Goal: Check status: Check status

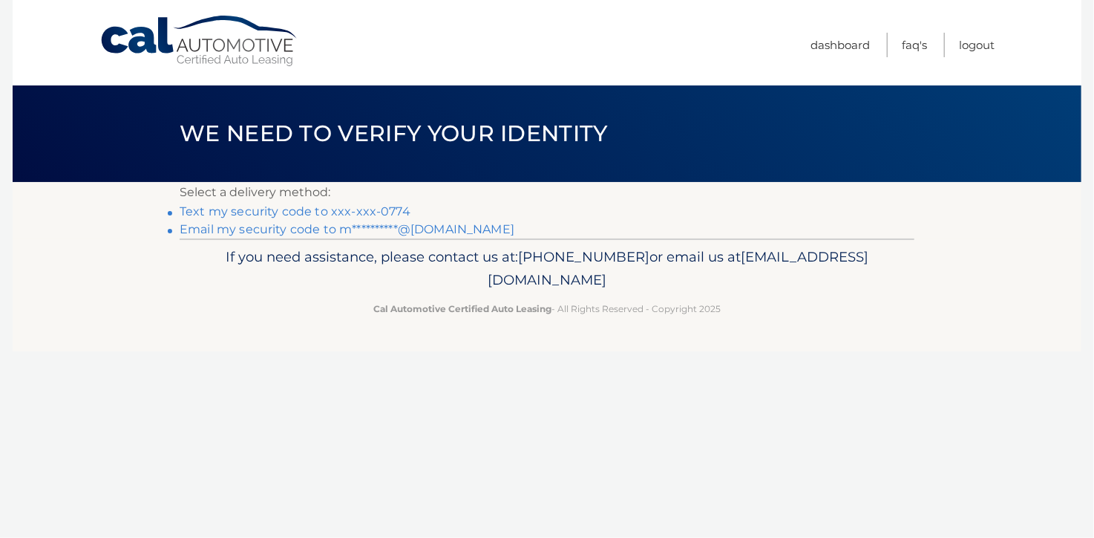
click at [387, 207] on link "Text my security code to xxx-xxx-0774" at bounding box center [295, 211] width 231 height 14
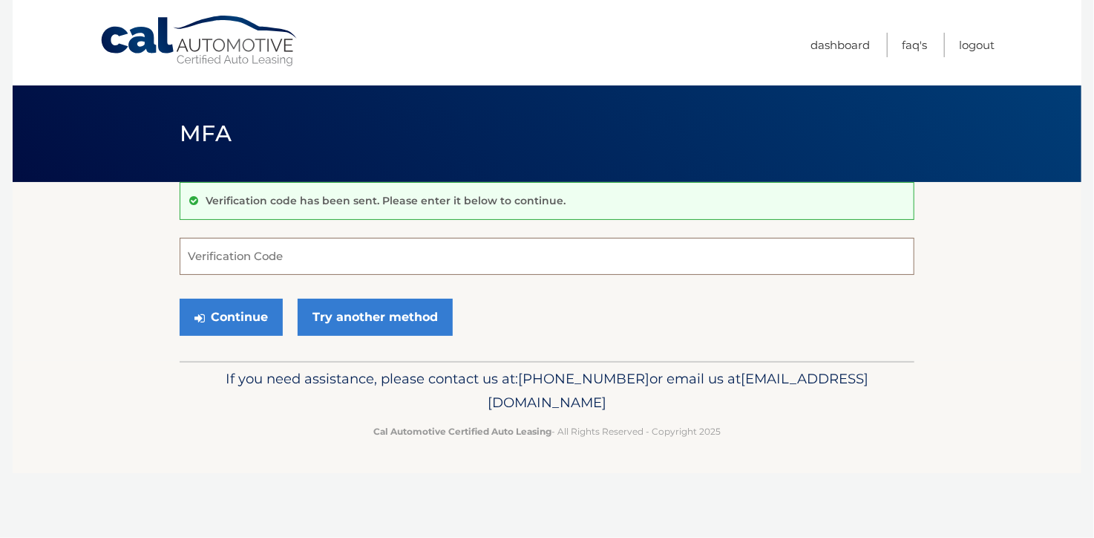
click at [333, 256] on input "Verification Code" at bounding box center [547, 256] width 735 height 37
type input "239802"
click at [180, 298] on button "Continue" at bounding box center [231, 316] width 103 height 37
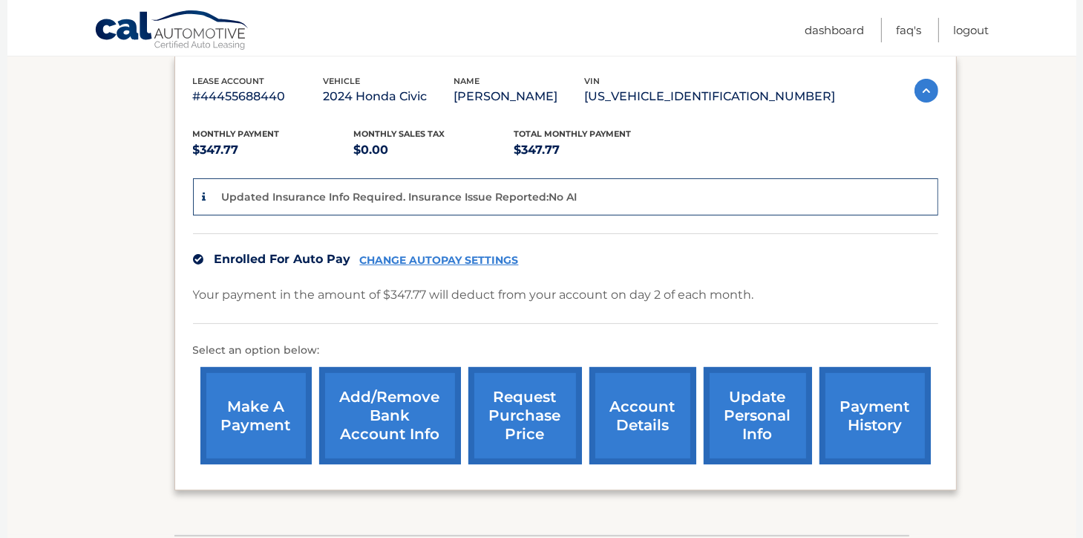
scroll to position [252, 0]
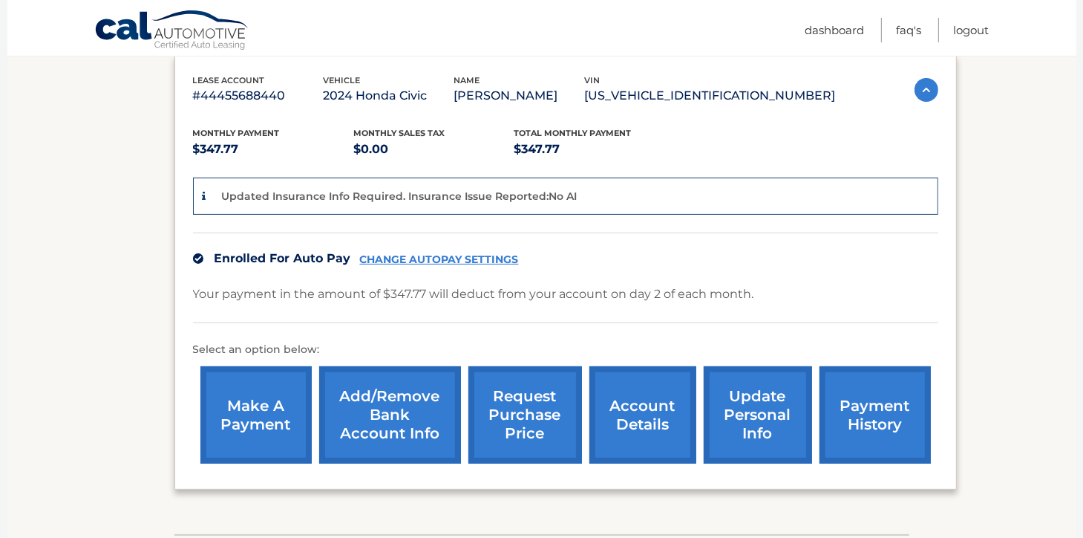
click at [858, 418] on link "payment history" at bounding box center [875, 414] width 111 height 97
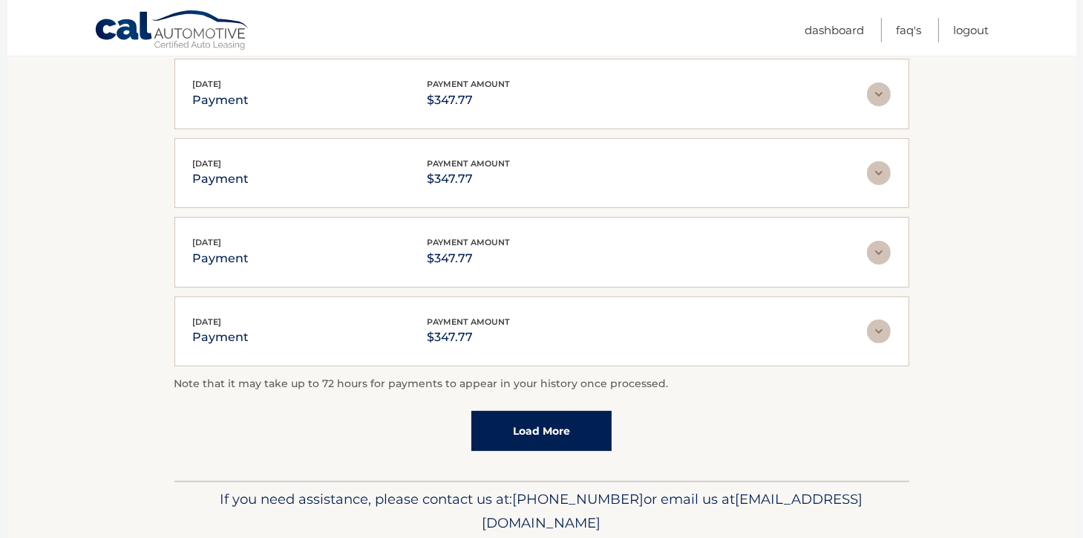
scroll to position [434, 0]
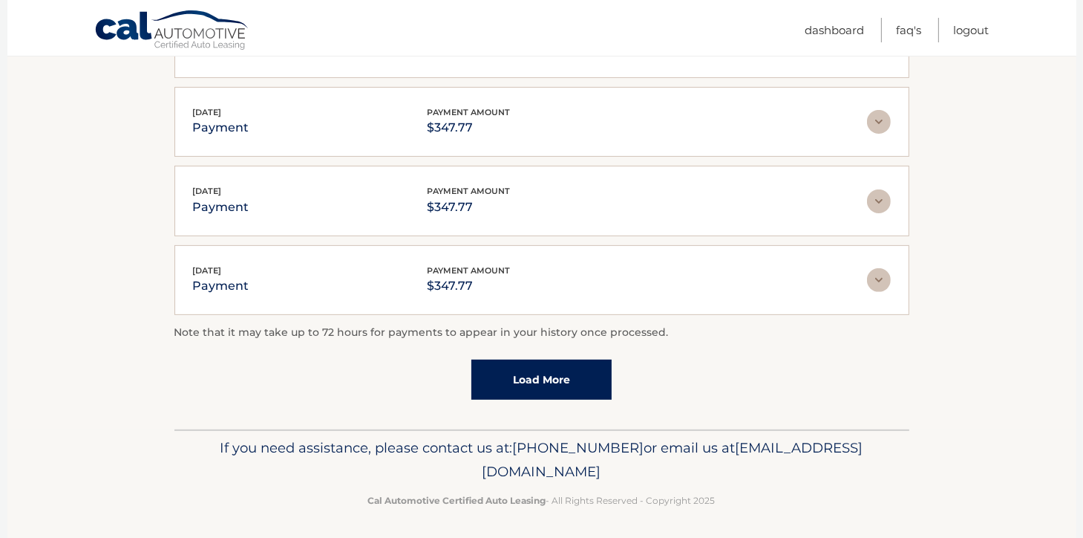
click at [562, 368] on link "Load More" at bounding box center [541, 379] width 140 height 40
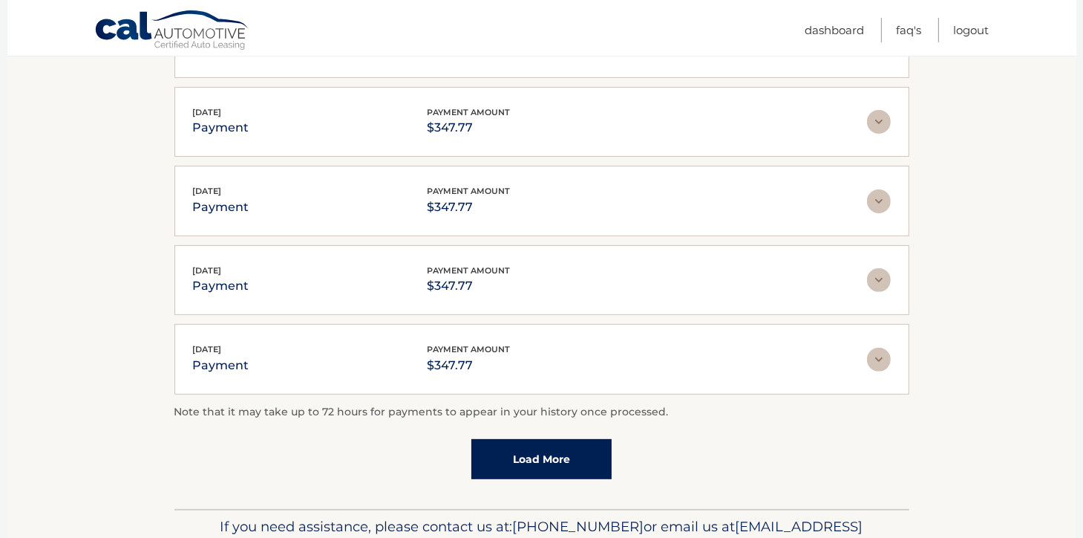
click at [558, 460] on link "Load More" at bounding box center [541, 459] width 140 height 40
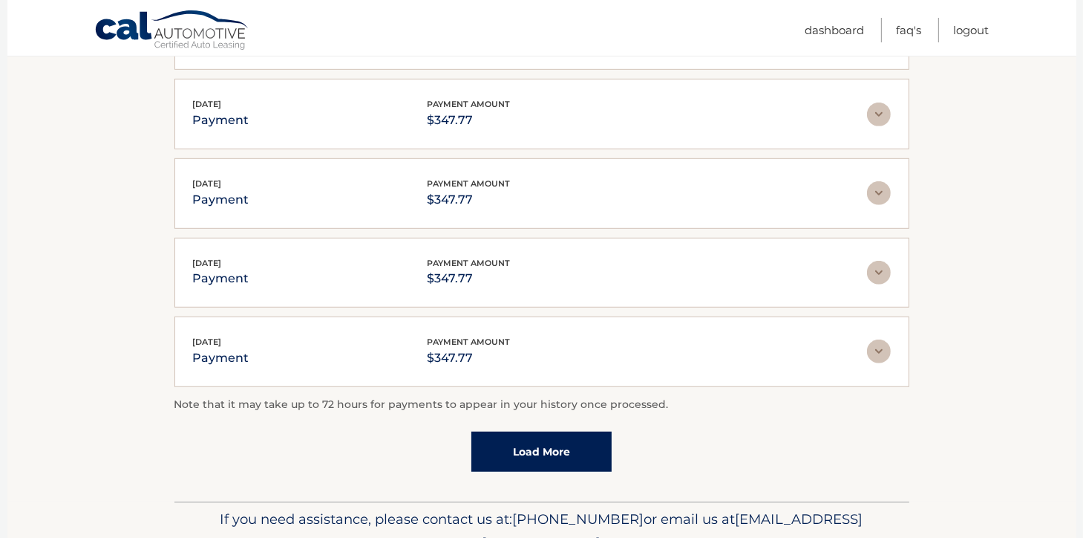
scroll to position [904, 0]
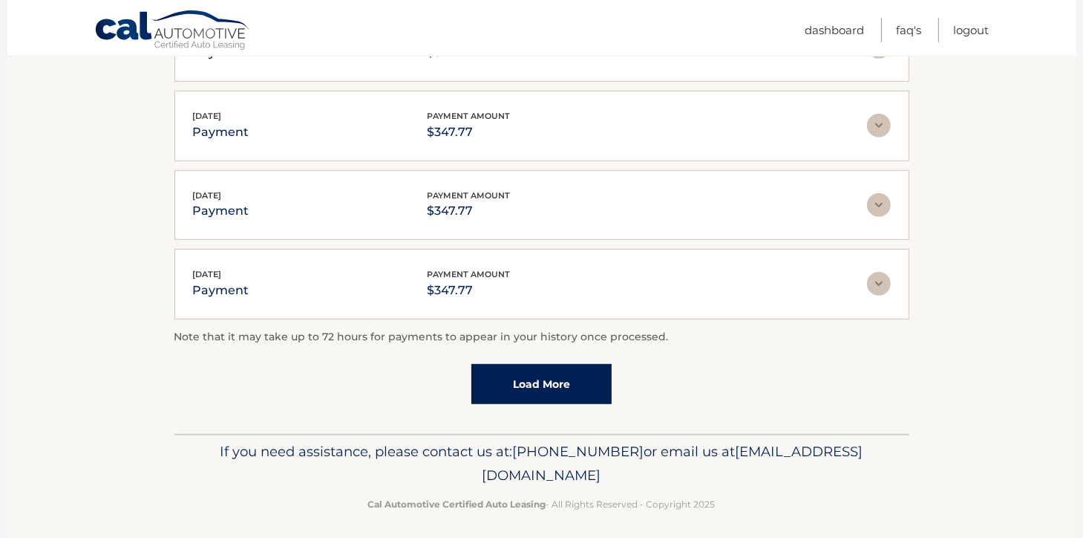
click at [532, 376] on link "Load More" at bounding box center [541, 384] width 140 height 40
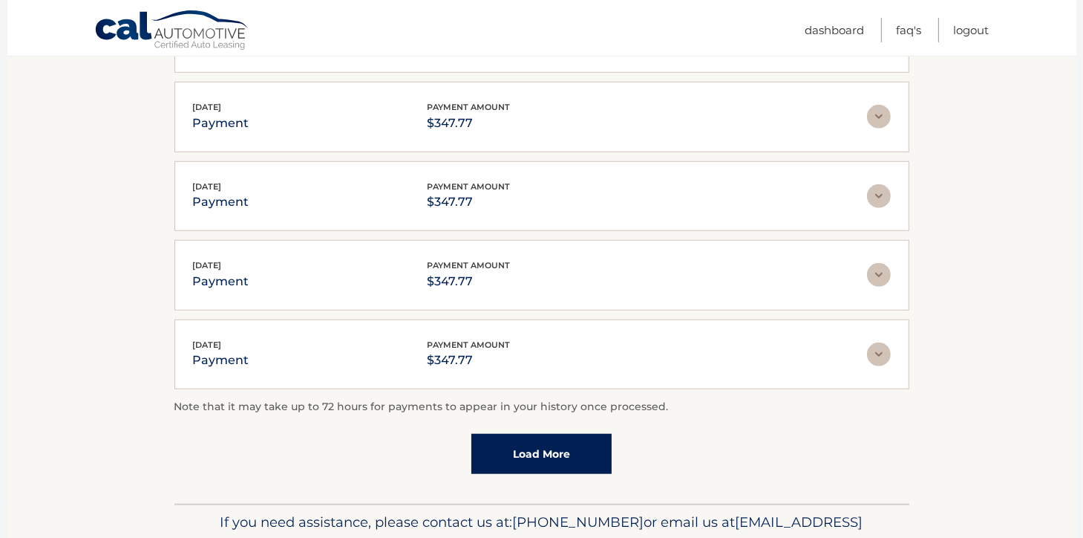
scroll to position [1296, 0]
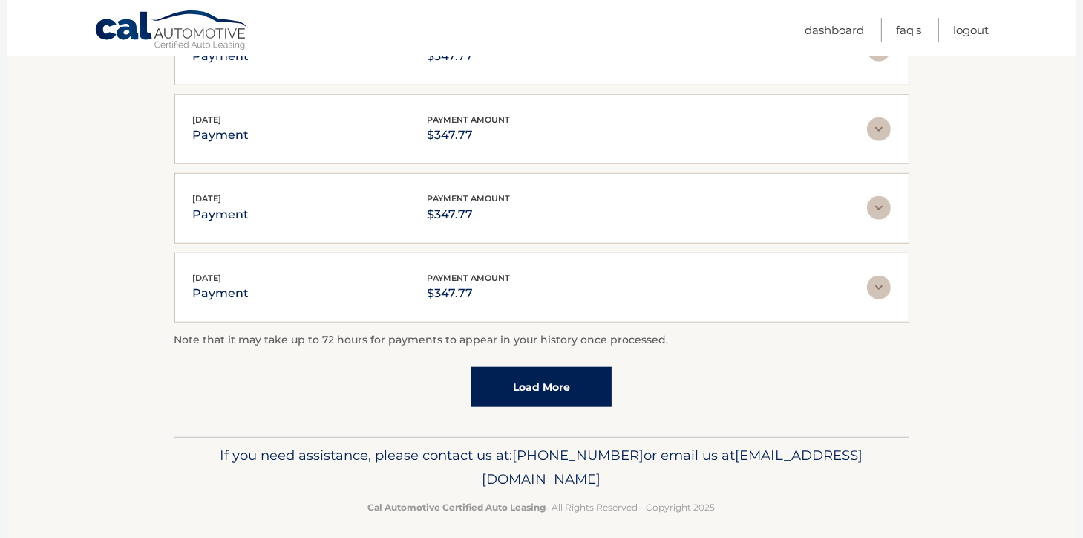
click at [569, 381] on link "Load More" at bounding box center [541, 387] width 140 height 40
